Goal: Navigation & Orientation: Find specific page/section

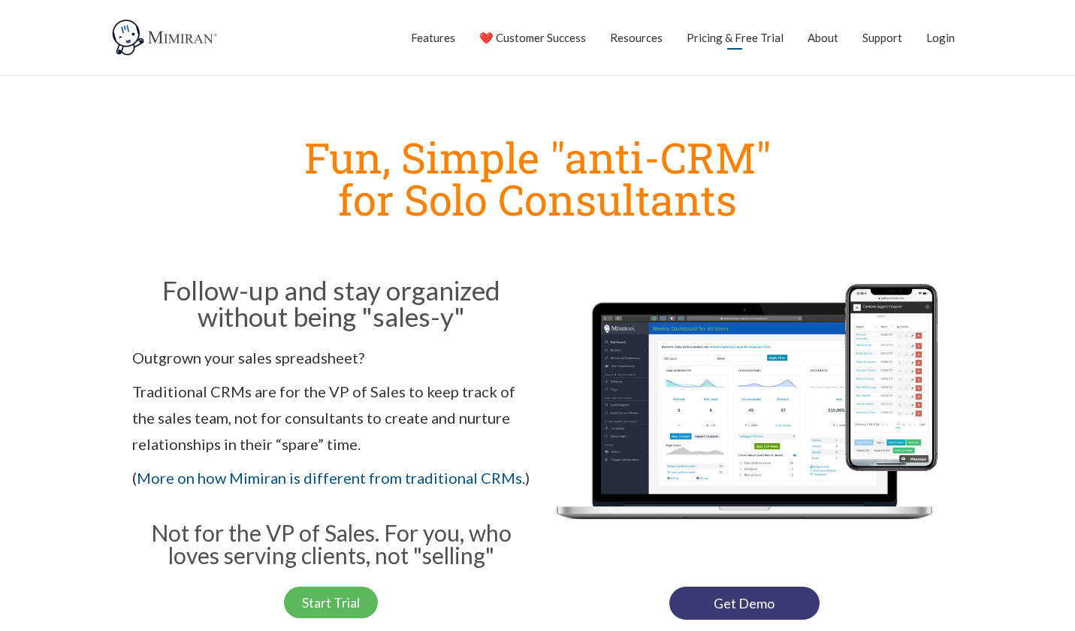
click at [749, 42] on link "Pricing & Free Trial" at bounding box center [735, 38] width 97 height 38
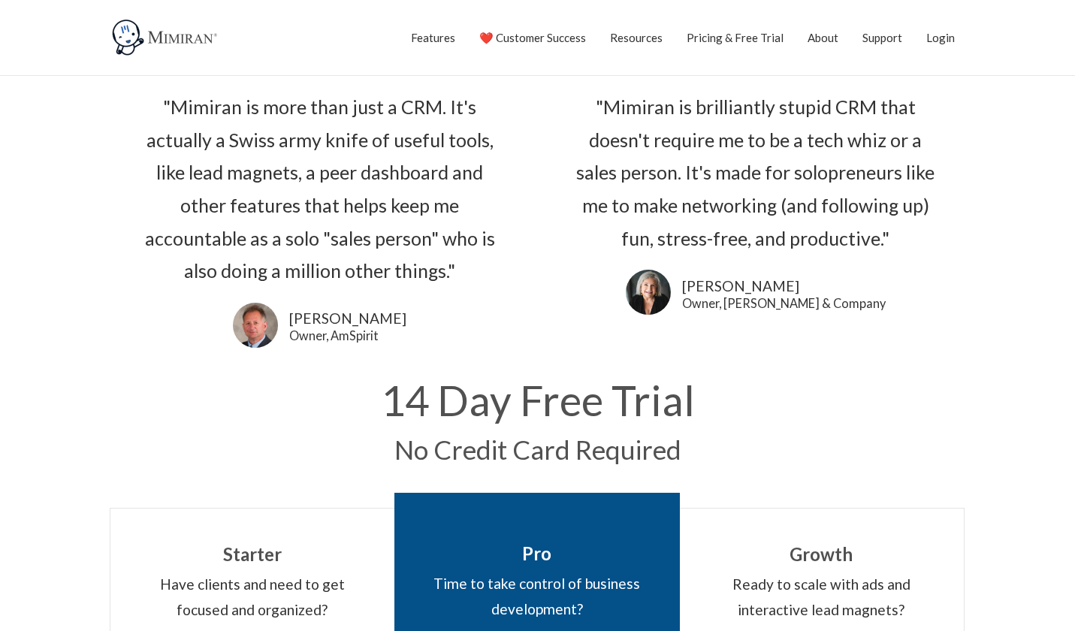
click at [199, 45] on img at bounding box center [166, 38] width 113 height 38
